Goal: Information Seeking & Learning: Understand process/instructions

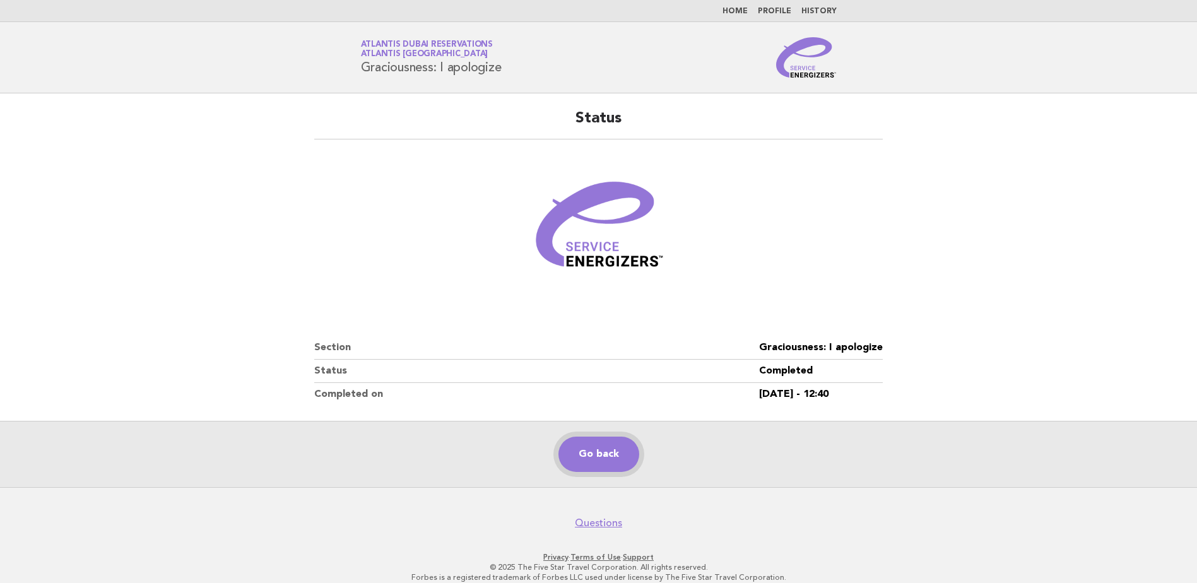
click at [600, 450] on link "Go back" at bounding box center [598, 454] width 81 height 35
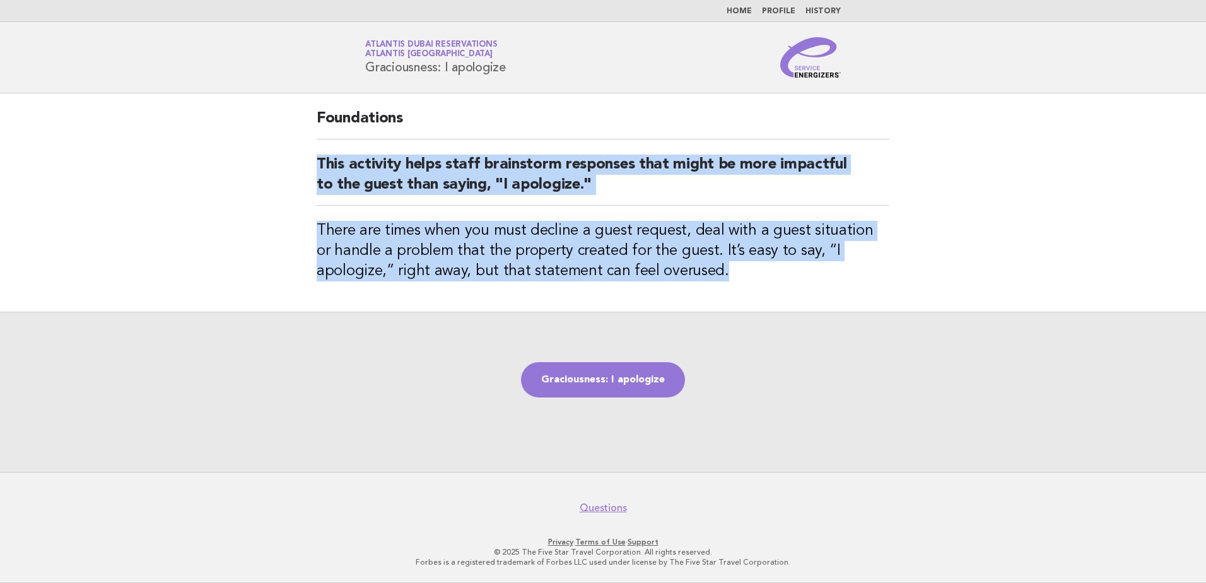
drag, startPoint x: 314, startPoint y: 158, endPoint x: 803, endPoint y: 269, distance: 500.8
click at [803, 269] on div "Foundations This activity helps staff brainstorm responses that might be more i…" at bounding box center [603, 202] width 603 height 218
copy div "This activity helps staff brainstorm responses that might be more impactful to …"
click at [591, 380] on link "Graciousness: I apologize" at bounding box center [603, 379] width 164 height 35
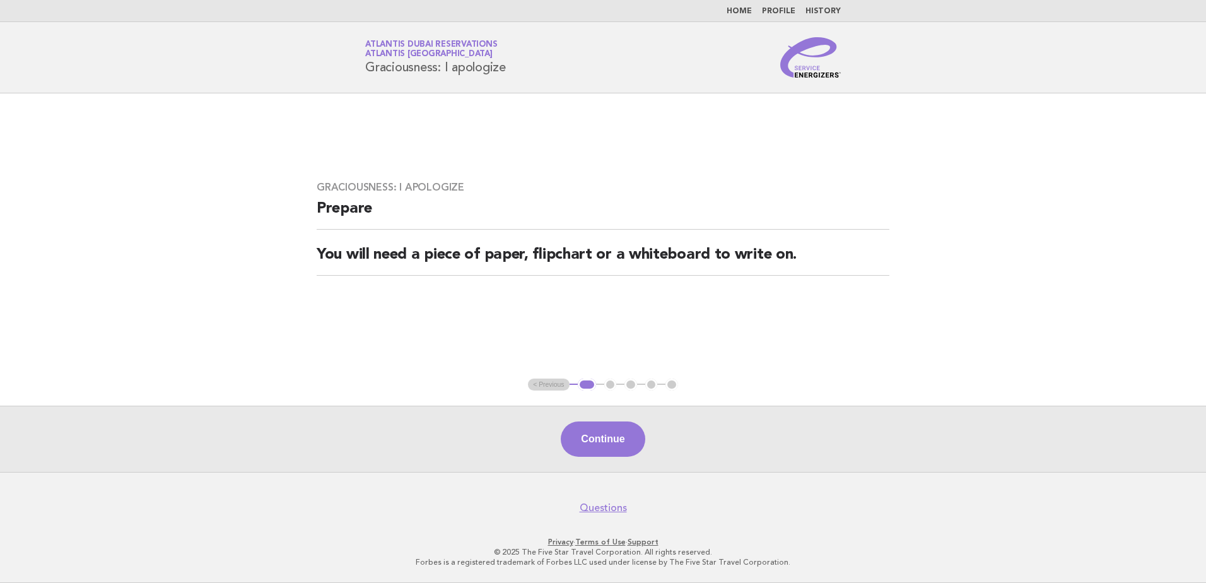
click at [516, 67] on div "Service Energizers Atlantis Dubai Reservations Atlantis Dubai Graciousness: I a…" at bounding box center [603, 57] width 511 height 40
copy div "Graciousness: I apologize"
drag, startPoint x: 600, startPoint y: 441, endPoint x: 612, endPoint y: 442, distance: 12.0
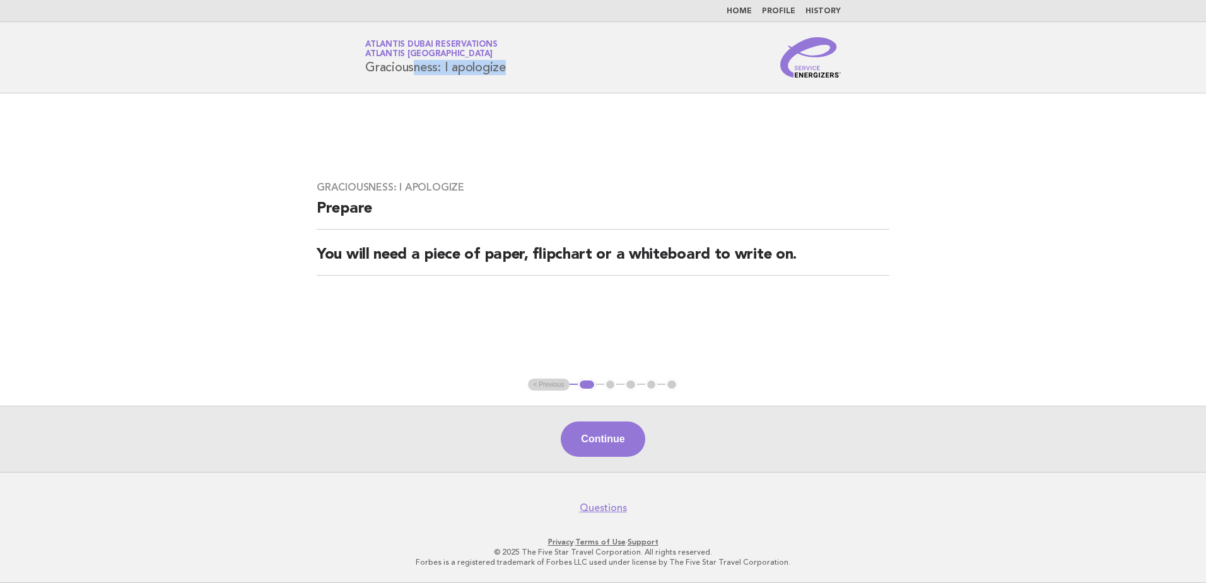
click at [600, 441] on button "Continue" at bounding box center [603, 438] width 84 height 35
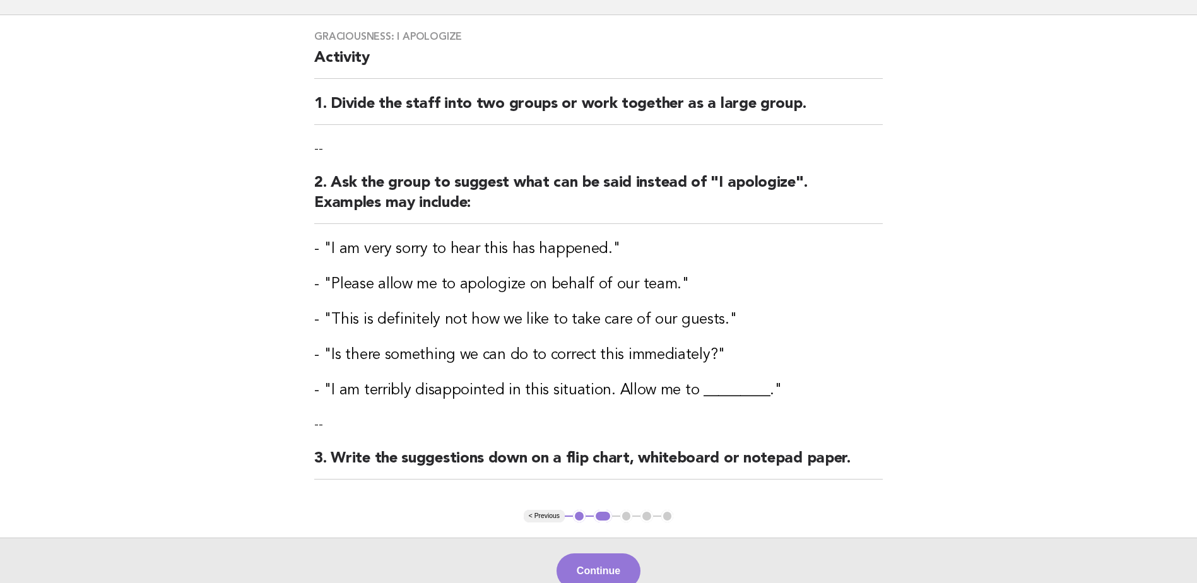
scroll to position [209, 0]
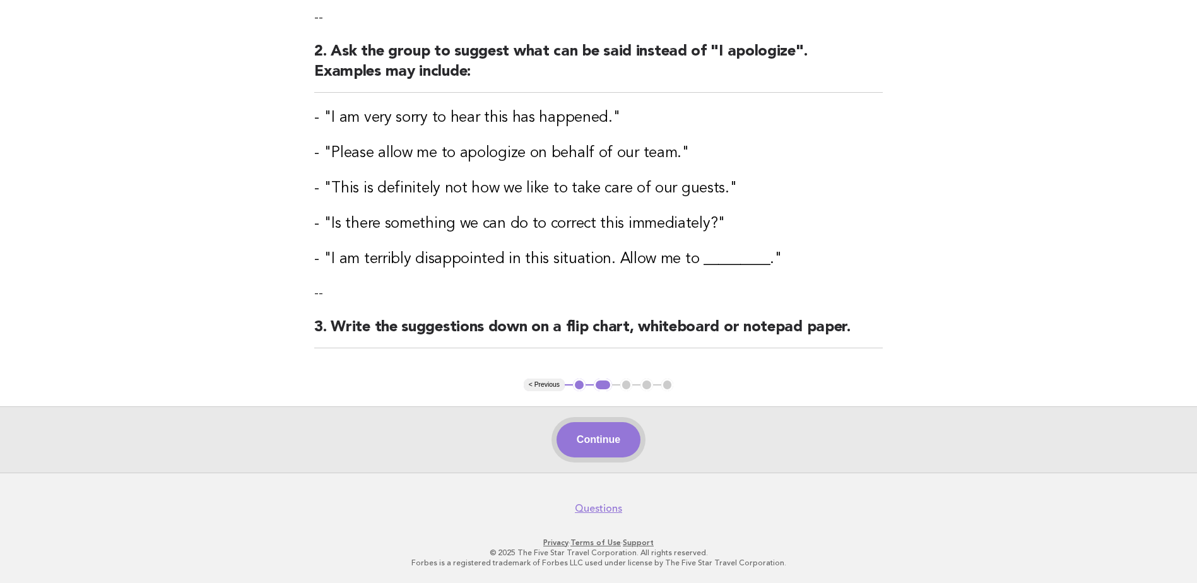
click at [619, 435] on button "Continue" at bounding box center [598, 439] width 84 height 35
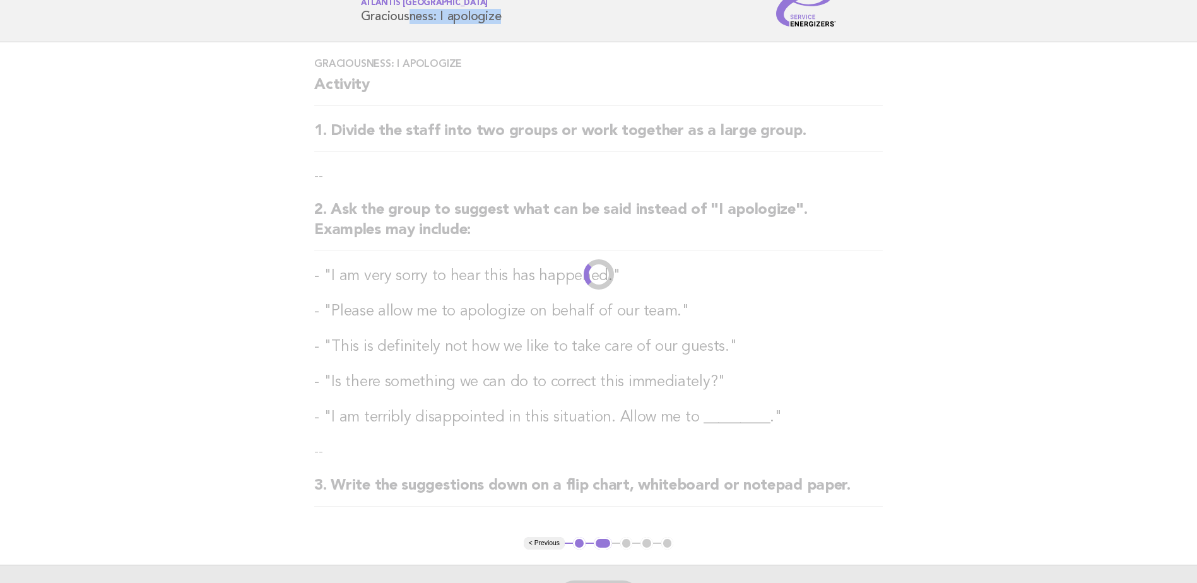
scroll to position [0, 0]
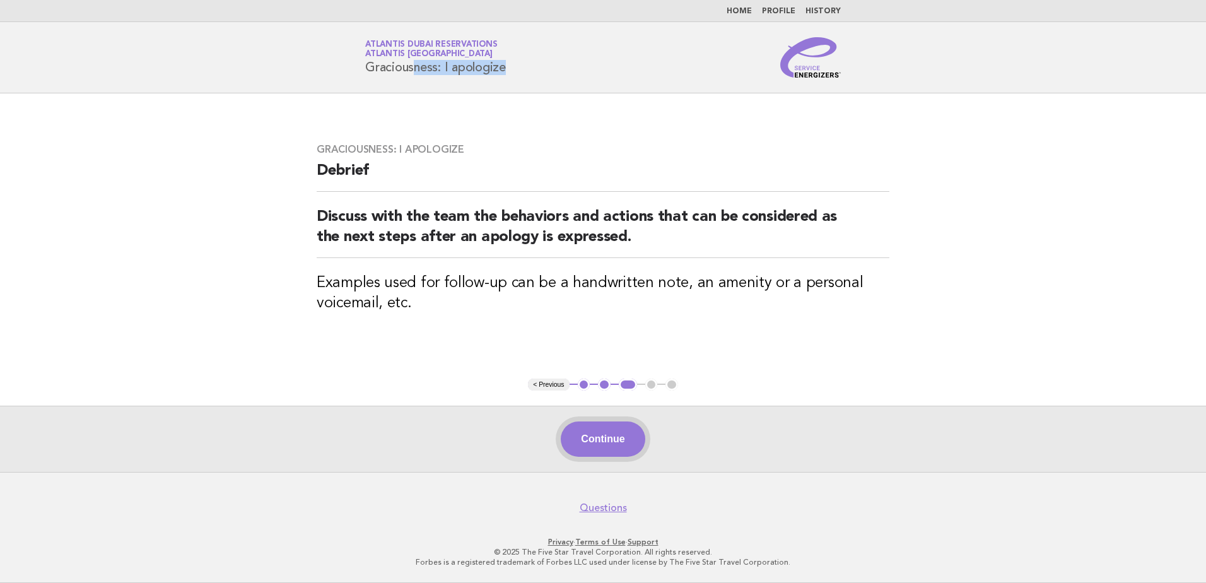
click at [616, 452] on button "Continue" at bounding box center [603, 438] width 84 height 35
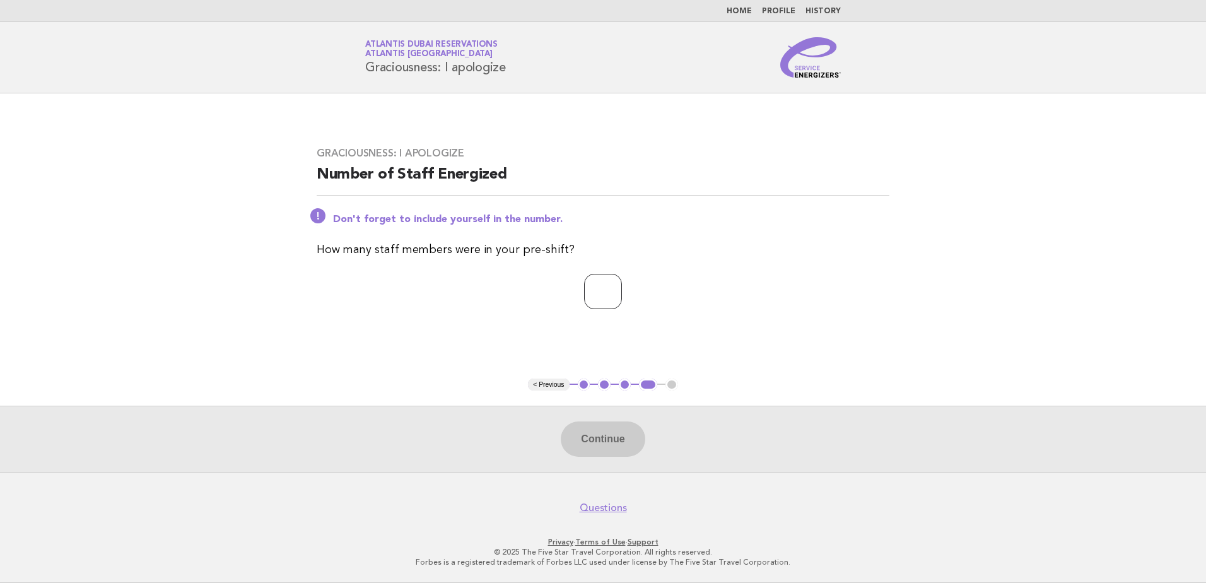
click at [611, 294] on input "number" at bounding box center [603, 291] width 38 height 35
type input "*"
click at [595, 445] on button "Continue" at bounding box center [603, 438] width 84 height 35
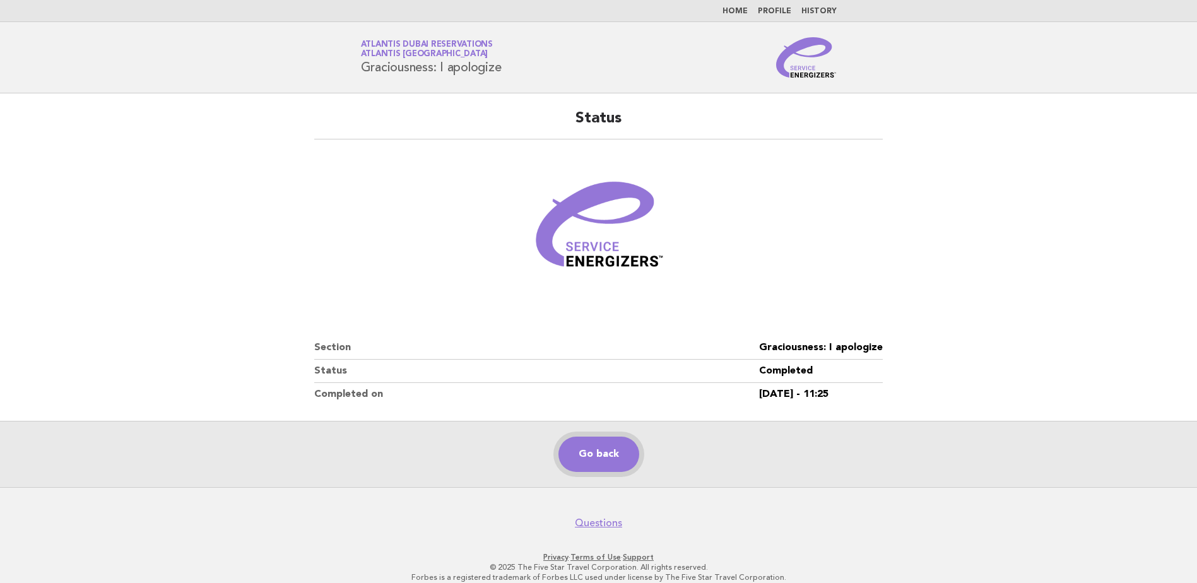
click at [611, 452] on link "Go back" at bounding box center [598, 454] width 81 height 35
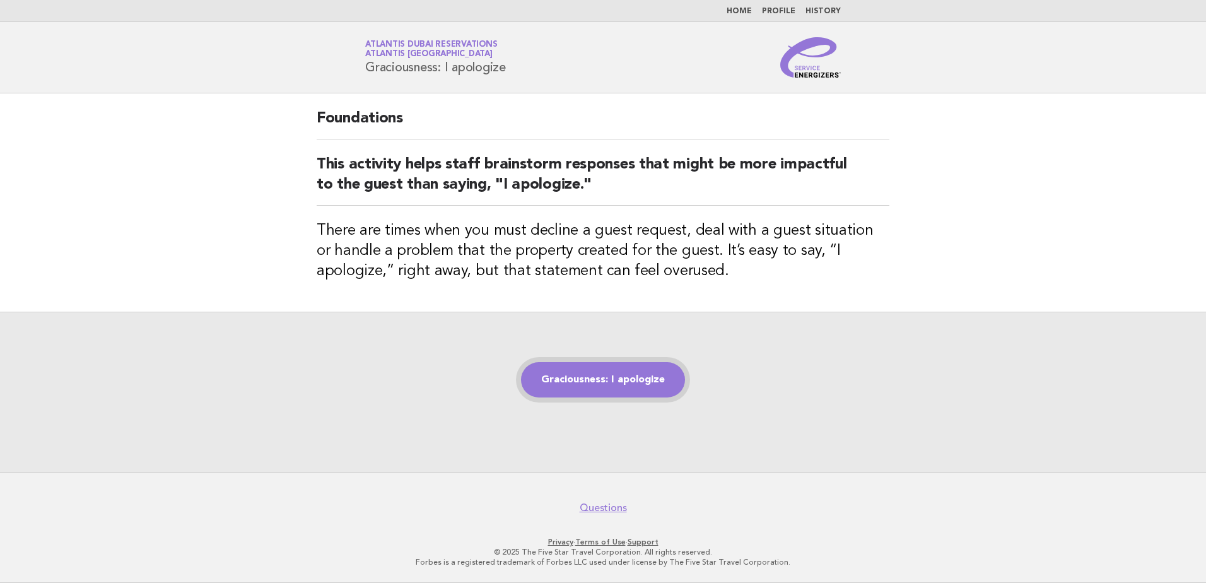
click at [599, 370] on link "Graciousness: I apologize" at bounding box center [603, 379] width 164 height 35
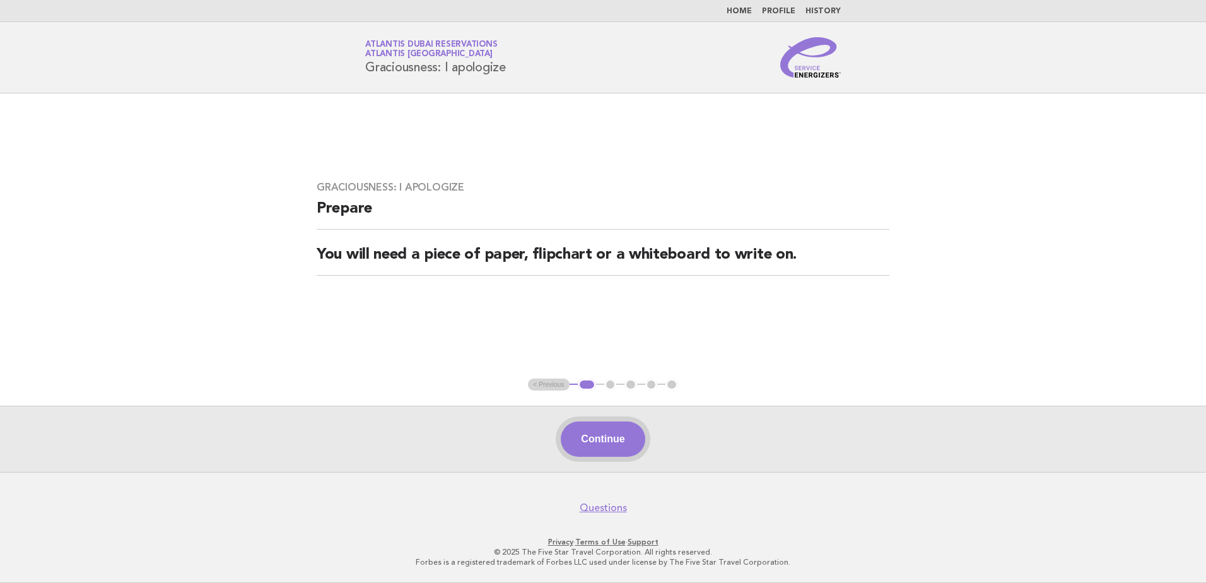
click at [596, 442] on button "Continue" at bounding box center [603, 438] width 84 height 35
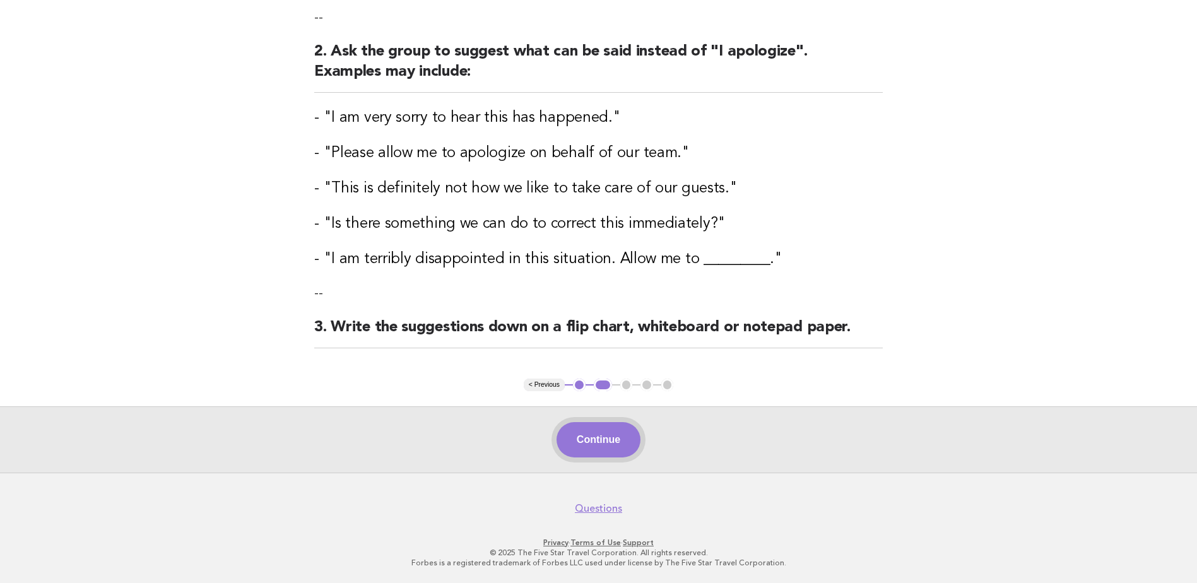
click at [604, 441] on button "Continue" at bounding box center [598, 439] width 84 height 35
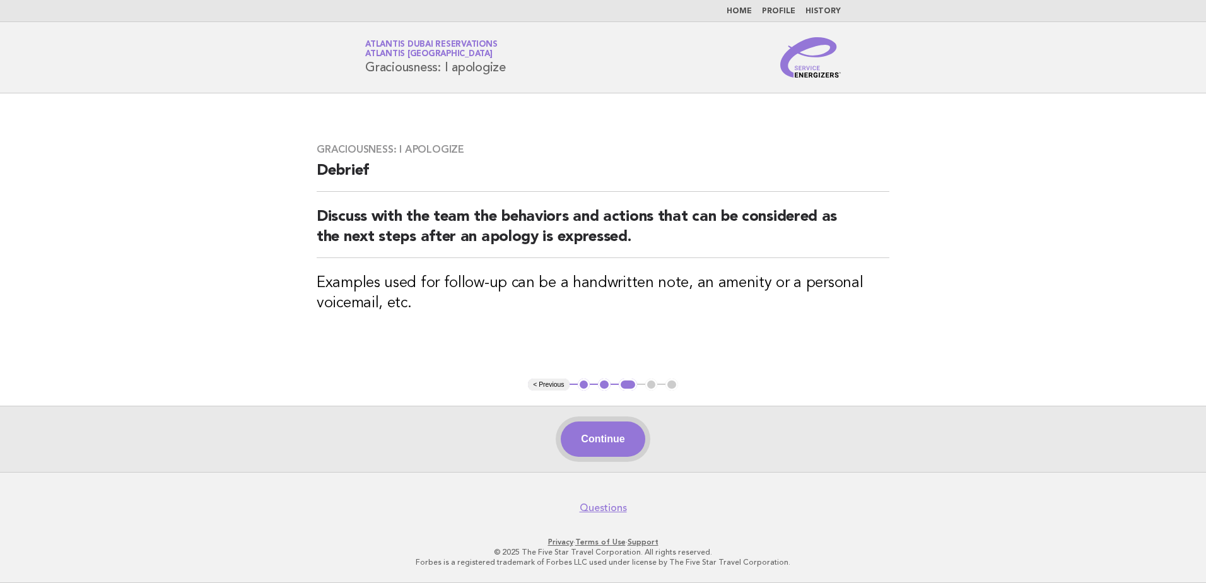
click at [622, 437] on button "Continue" at bounding box center [603, 438] width 84 height 35
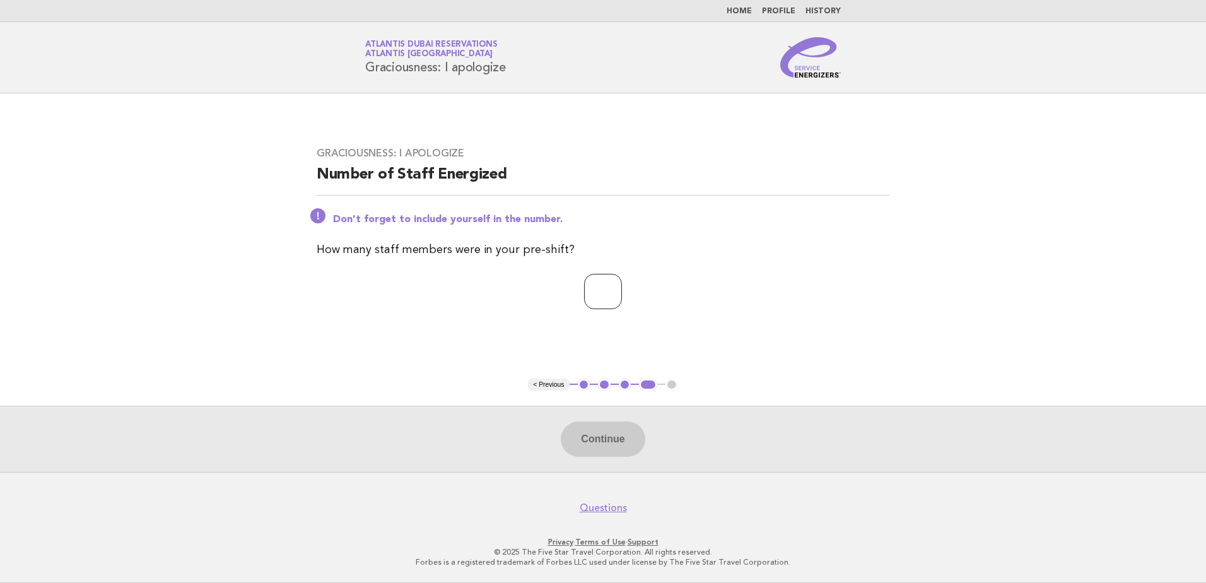
click at [604, 294] on input "number" at bounding box center [603, 291] width 38 height 35
type input "*"
click at [604, 433] on button "Continue" at bounding box center [603, 438] width 84 height 35
